Goal: Task Accomplishment & Management: Use online tool/utility

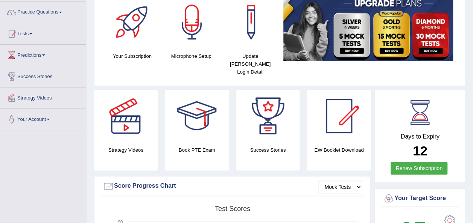
scroll to position [38, 0]
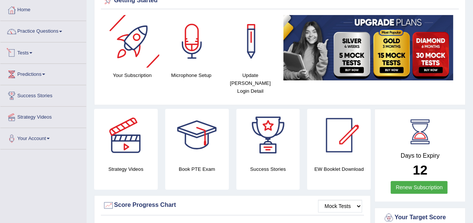
click at [32, 52] on span at bounding box center [30, 53] width 3 height 2
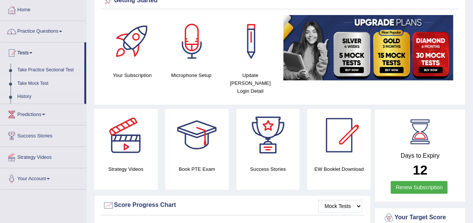
click at [45, 85] on link "Take Mock Test" at bounding box center [49, 84] width 70 height 14
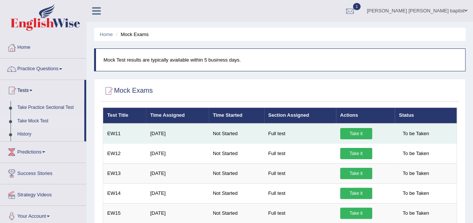
click at [353, 128] on link "Take it" at bounding box center [356, 133] width 32 height 11
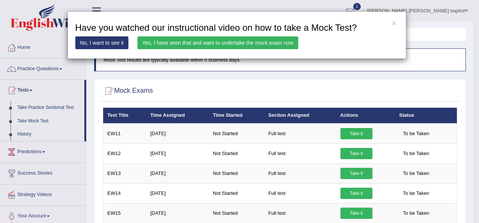
click at [253, 42] on link "Yes, I have seen that and want to undertake the mock exam now" at bounding box center [217, 42] width 161 height 13
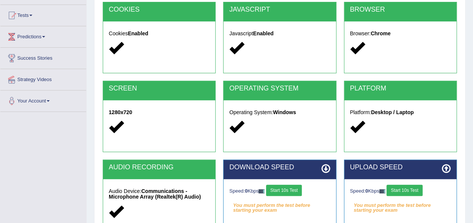
scroll to position [150, 0]
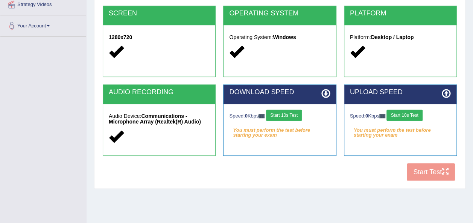
click at [290, 111] on button "Start 10s Test" at bounding box center [284, 115] width 36 height 11
click at [406, 115] on button "Start 10s Test" at bounding box center [404, 115] width 36 height 11
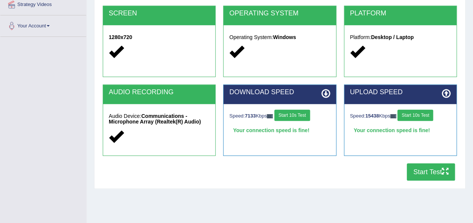
click at [429, 169] on button "Start Test" at bounding box center [431, 172] width 48 height 17
